Goal: Task Accomplishment & Management: Complete application form

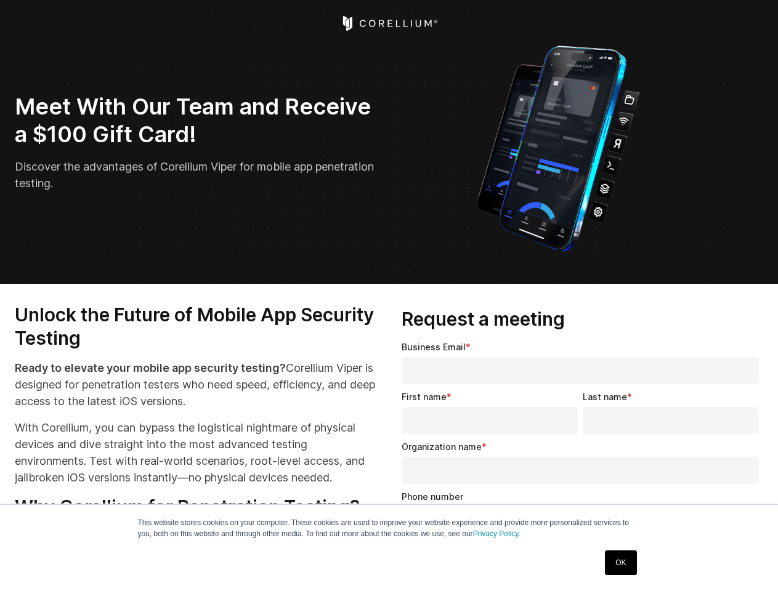
select select "**"
click at [583, 466] on input "Organization name *" at bounding box center [580, 470] width 357 height 27
click at [751, 564] on img "Open Intercom Messenger" at bounding box center [751, 564] width 15 height 15
